Goal: Find specific page/section: Find specific page/section

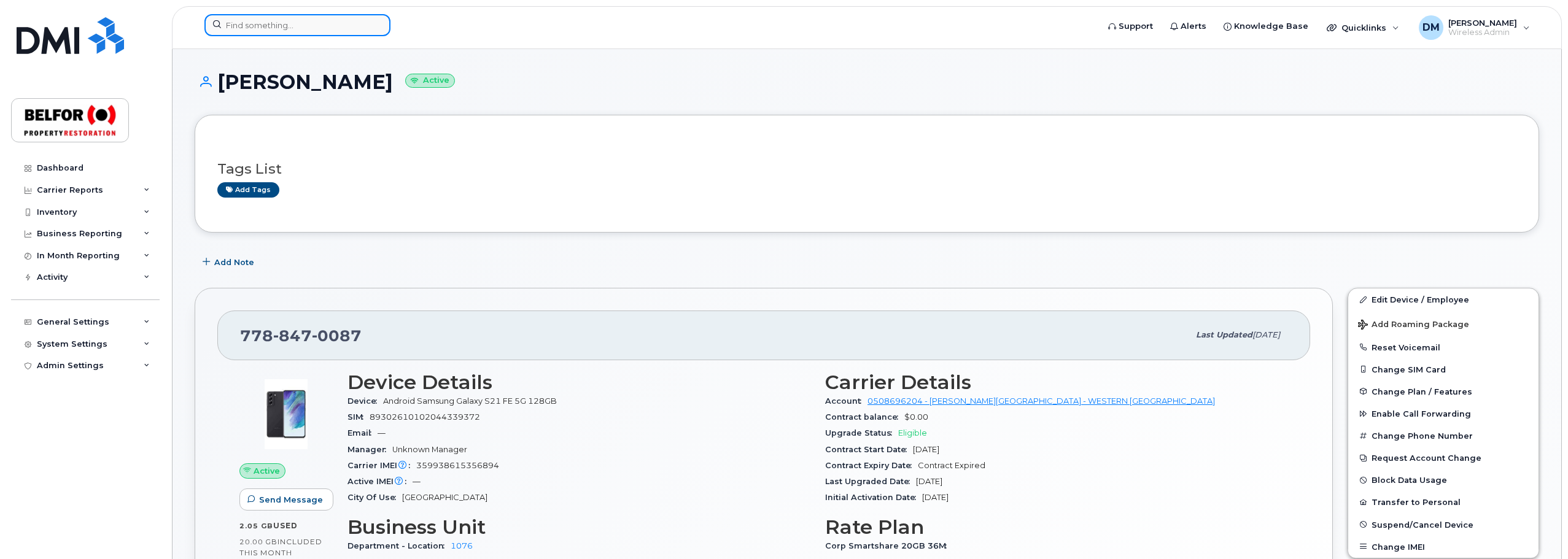
click at [231, 27] on input at bounding box center [298, 25] width 186 height 22
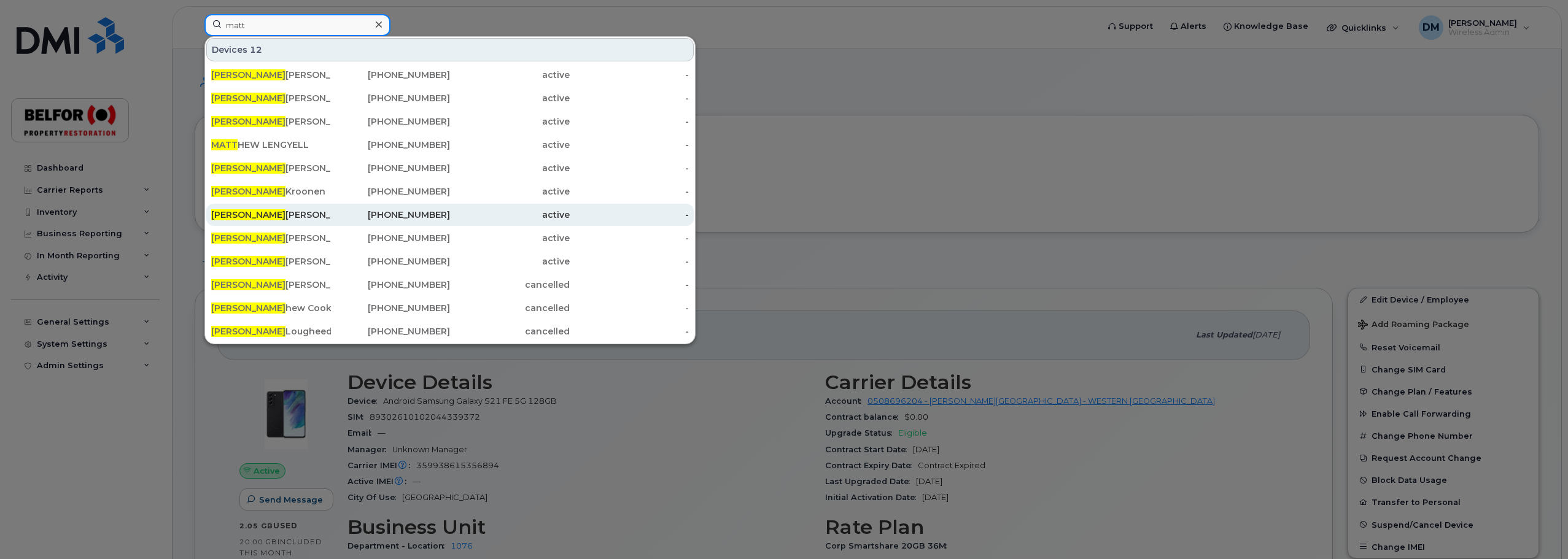
type input "matt"
click at [245, 215] on div "Matt Ward" at bounding box center [270, 215] width 120 height 12
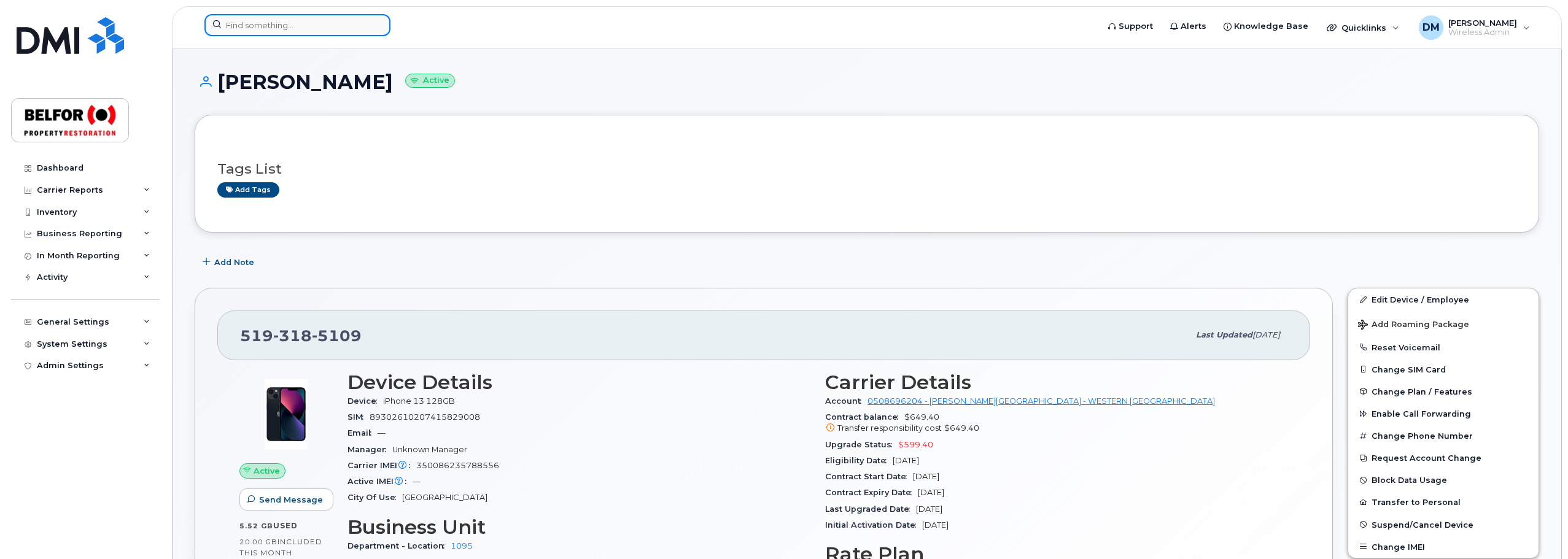
click at [293, 26] on input at bounding box center [298, 25] width 186 height 22
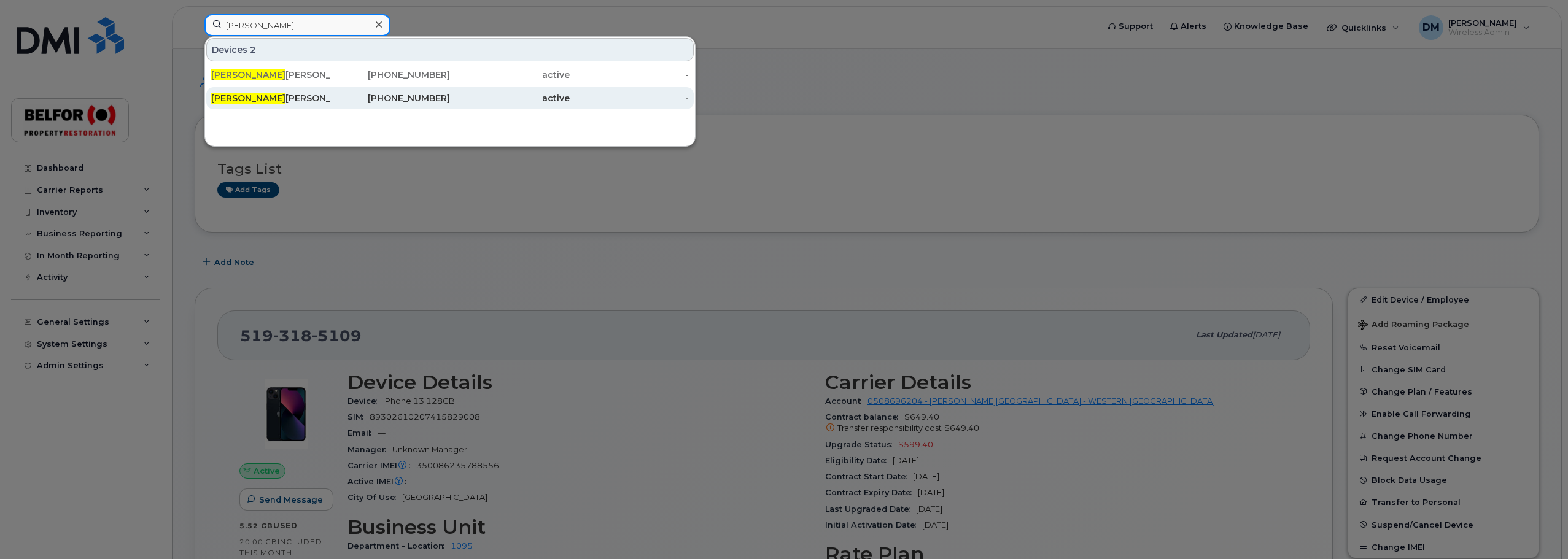
type input "isabel"
click at [268, 97] on div "[PERSON_NAME]" at bounding box center [270, 98] width 120 height 12
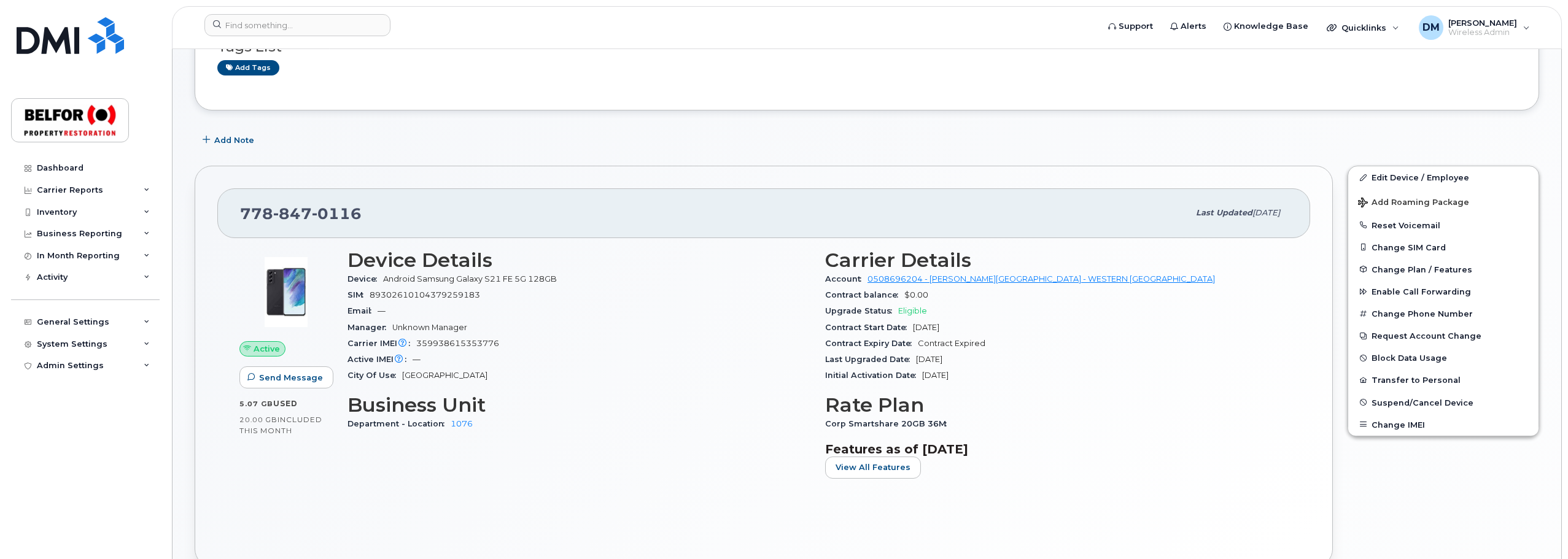
scroll to position [123, 0]
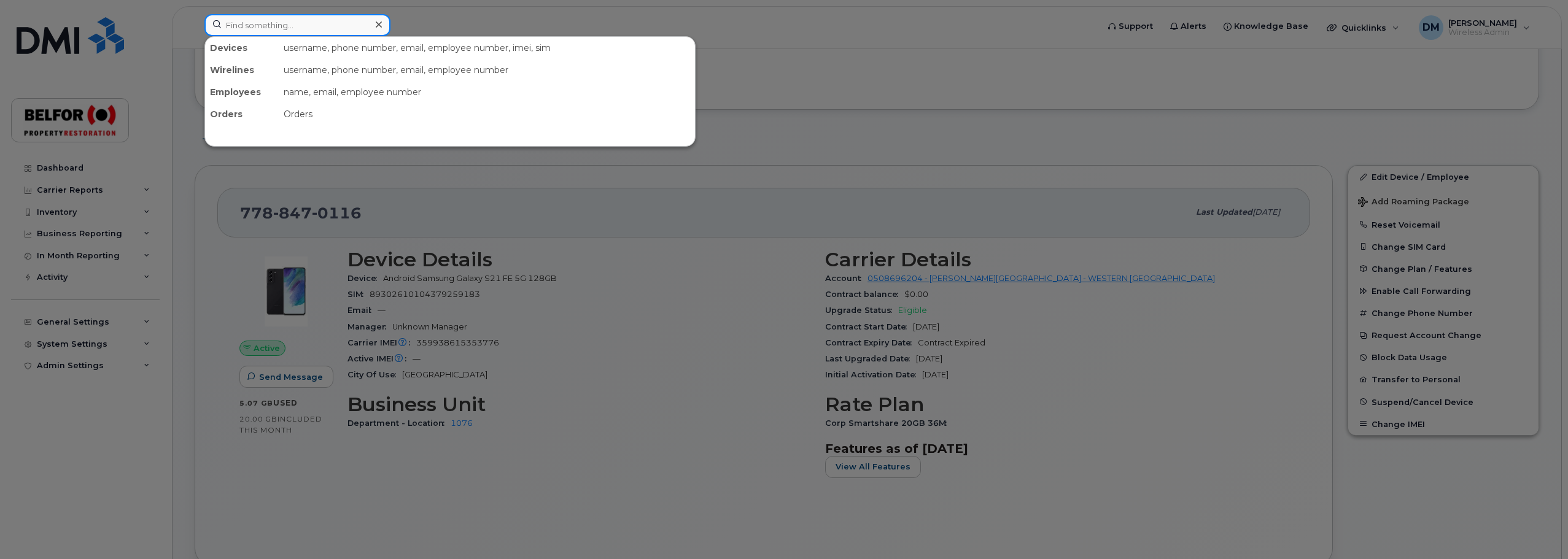
click at [263, 26] on input at bounding box center [298, 25] width 186 height 22
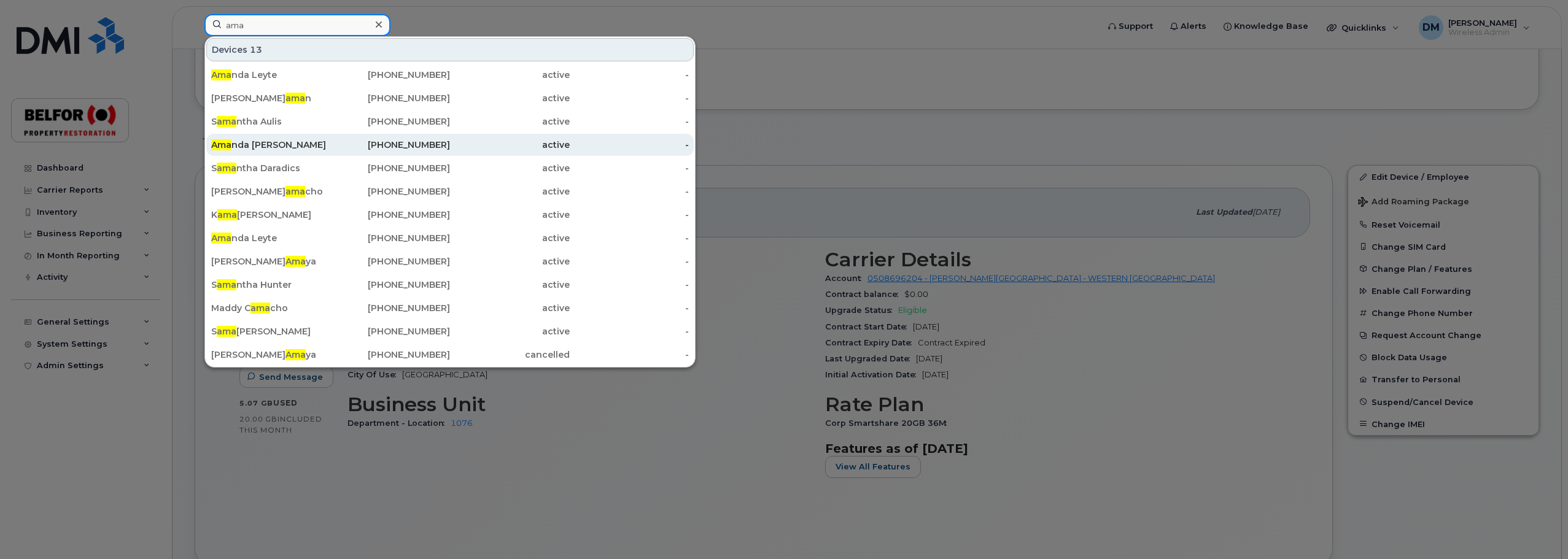
type input "ama"
click at [251, 143] on div "Ama nda Milton" at bounding box center [270, 144] width 120 height 12
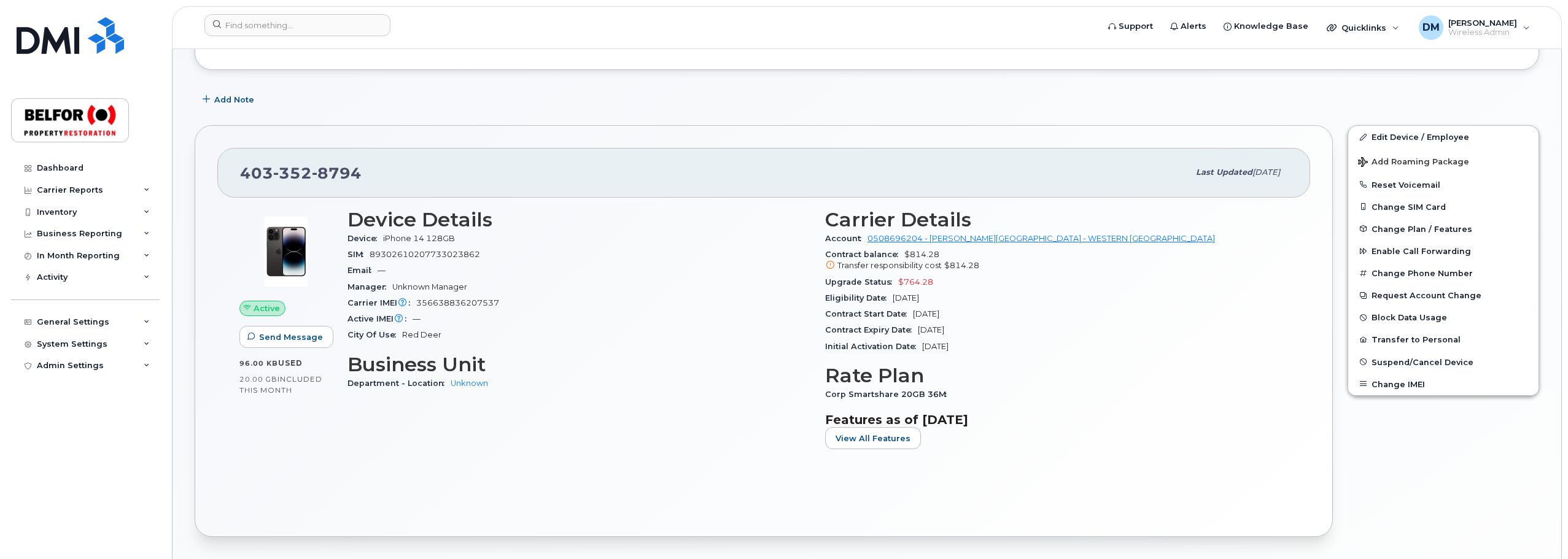
scroll to position [184, 0]
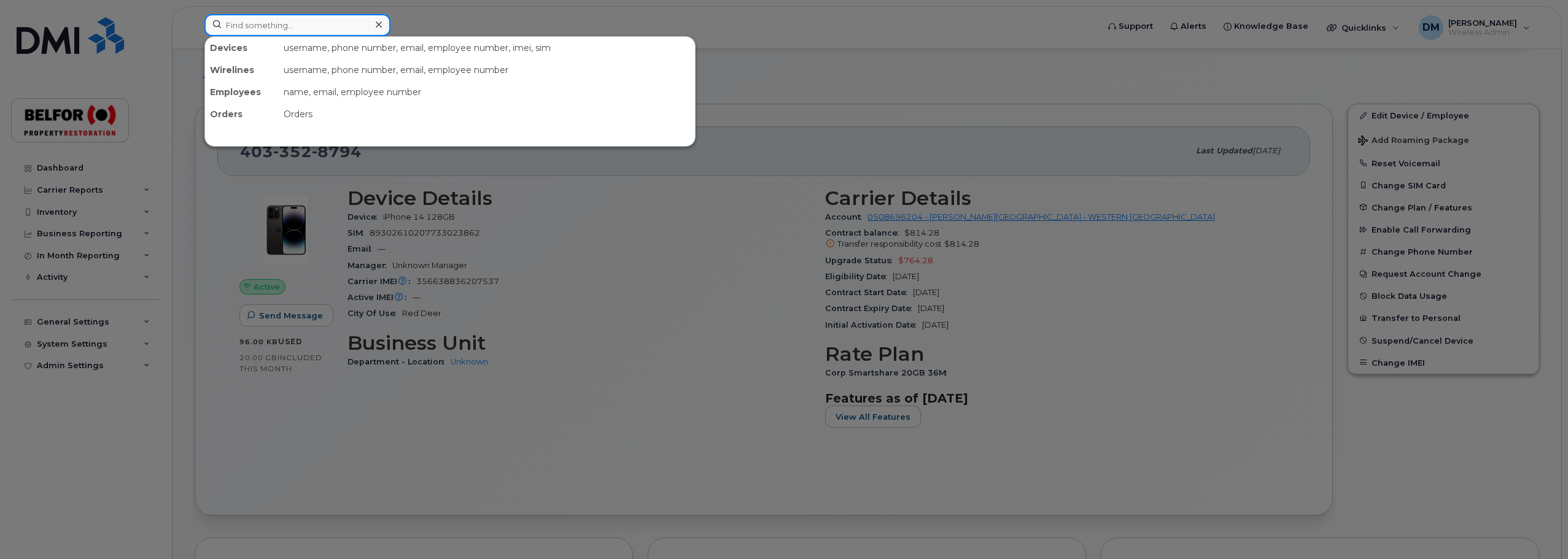
click at [305, 25] on input at bounding box center [298, 25] width 186 height 22
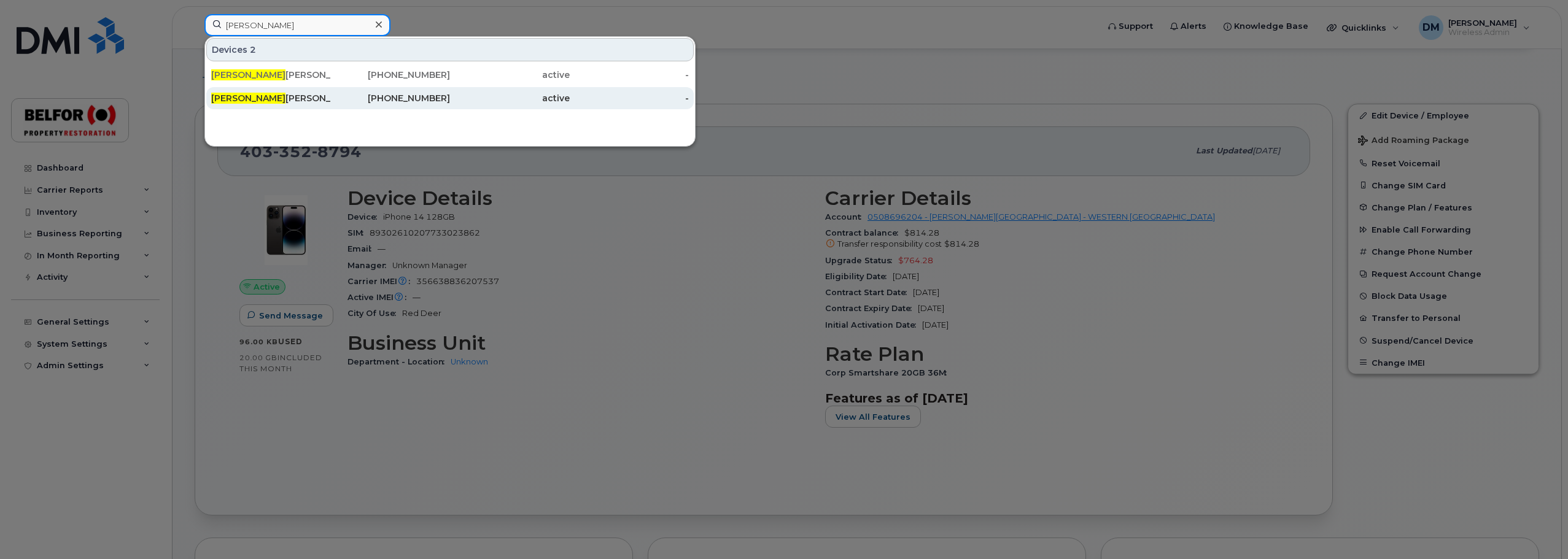
type input "[PERSON_NAME]"
click at [271, 96] on div "[PERSON_NAME]" at bounding box center [270, 98] width 120 height 12
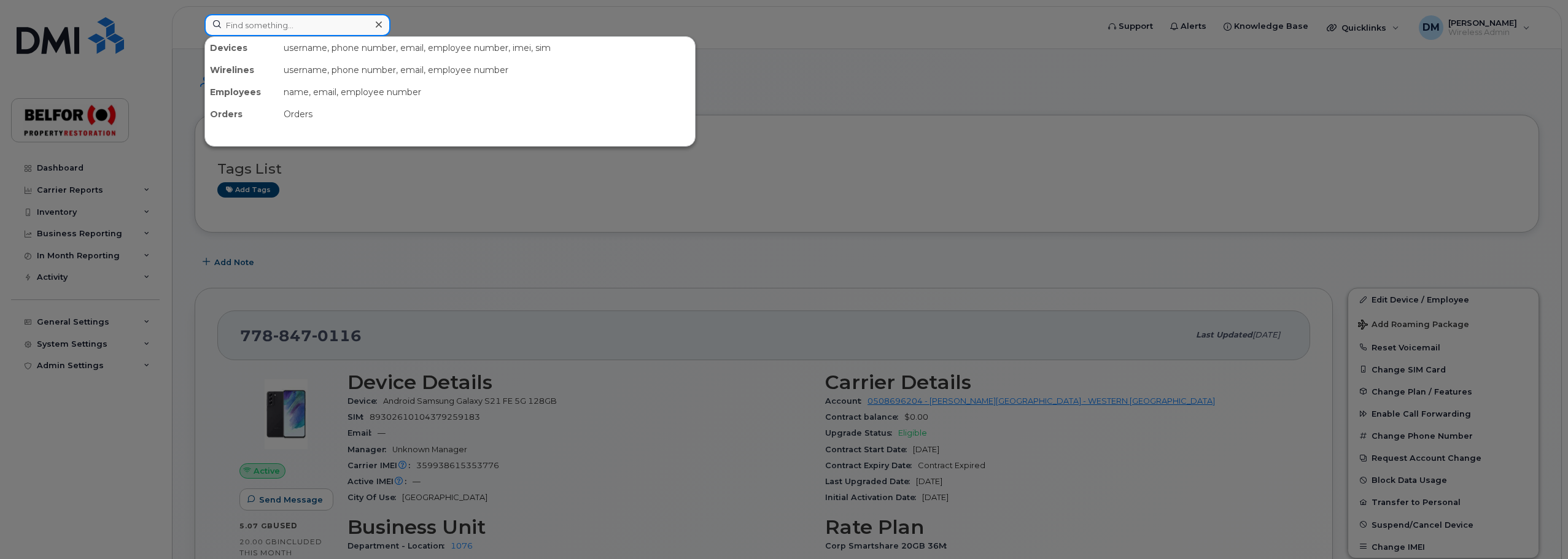
click at [254, 27] on input at bounding box center [298, 25] width 186 height 22
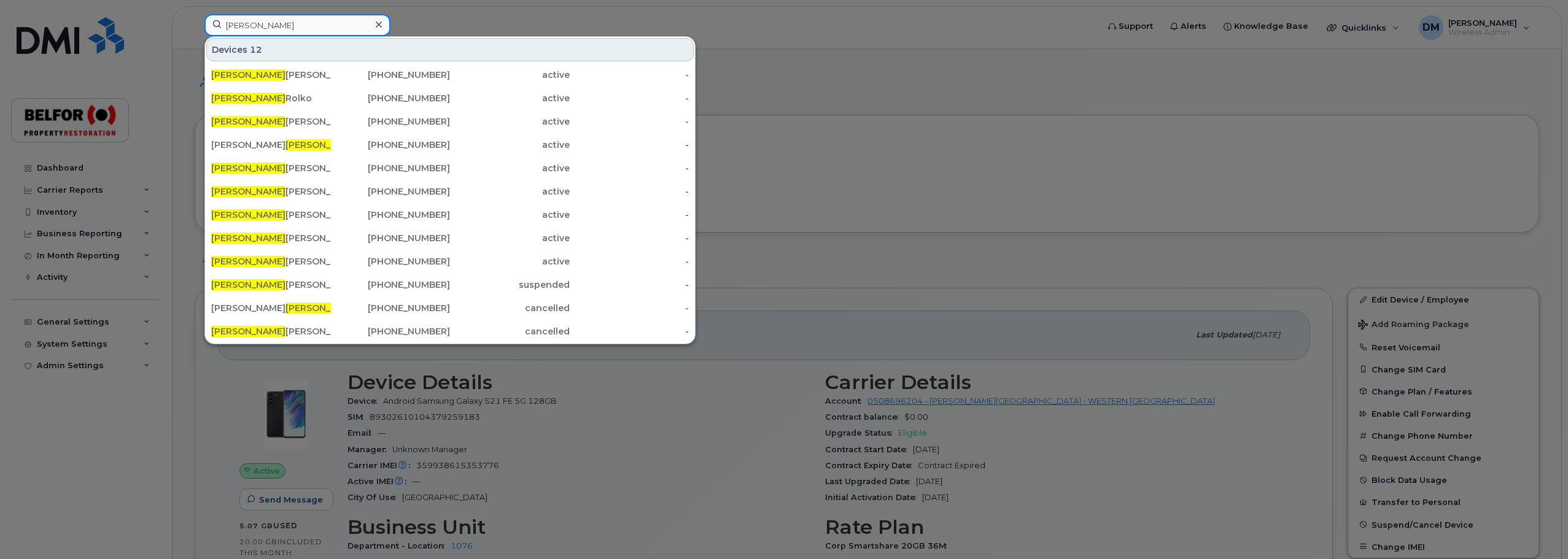
type input "robert"
